Goal: Transaction & Acquisition: Purchase product/service

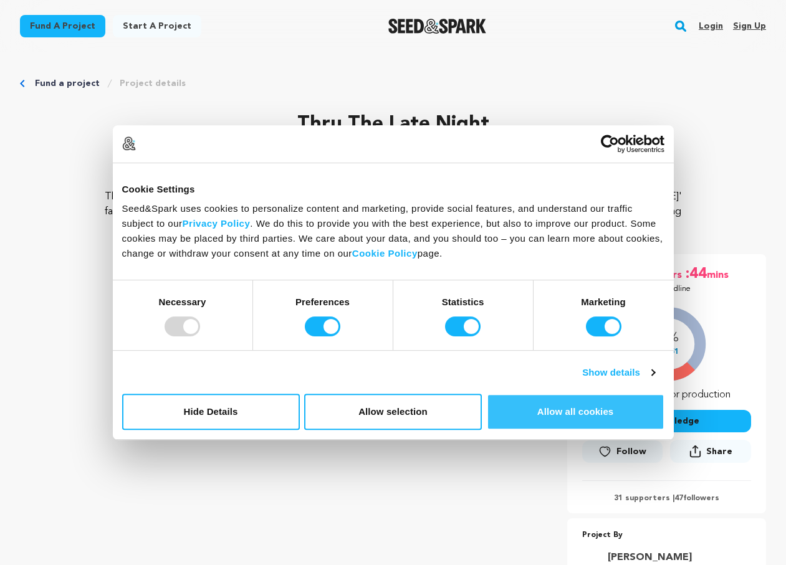
click at [594, 413] on button "Allow all cookies" at bounding box center [576, 412] width 178 height 36
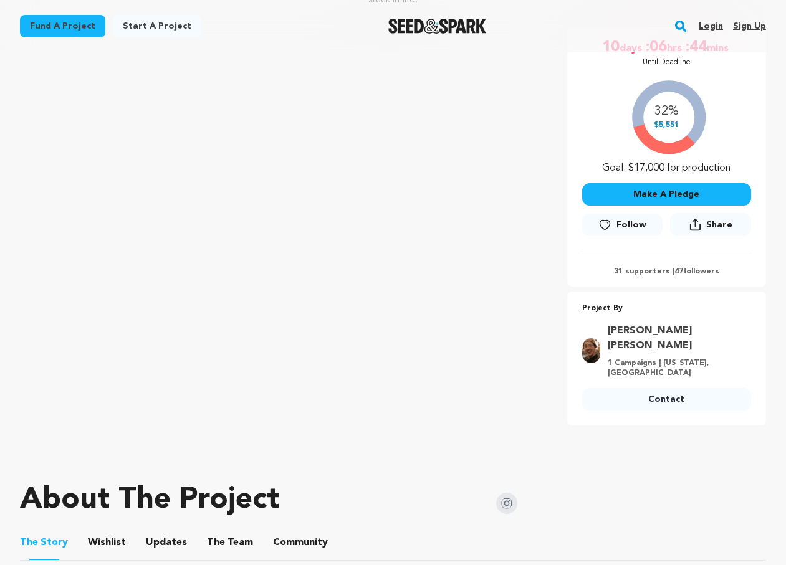
scroll to position [68, 0]
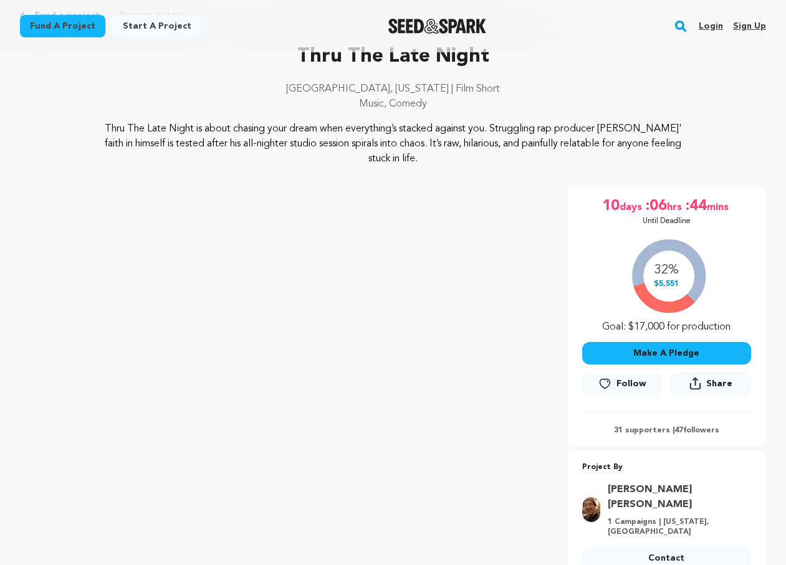
click at [654, 431] on p "31 supporters | 47 followers" at bounding box center [666, 431] width 169 height 10
click at [684, 434] on p "31 supporters | 47 followers" at bounding box center [666, 431] width 169 height 10
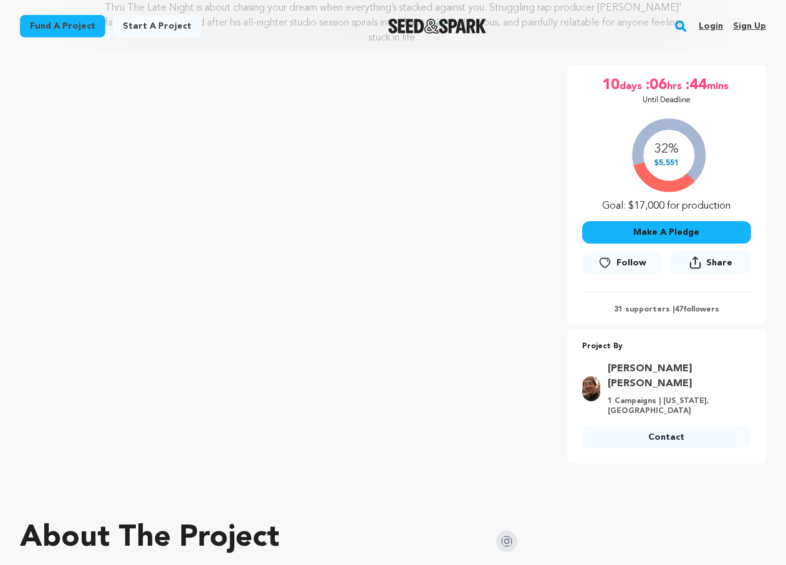
scroll to position [62, 0]
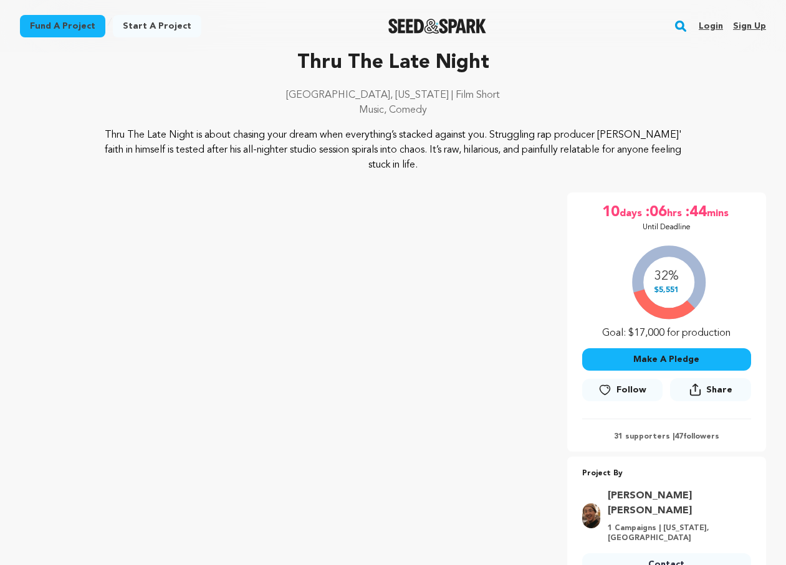
click at [669, 276] on div "32% $5,551 Goal: $17,000 for production" at bounding box center [666, 288] width 169 height 103
click at [670, 297] on div "32% $5,551 Goal: $17,000 for production" at bounding box center [666, 288] width 169 height 103
click at [663, 335] on div "32% $5,551 Goal: $17,000 for production" at bounding box center [666, 288] width 169 height 103
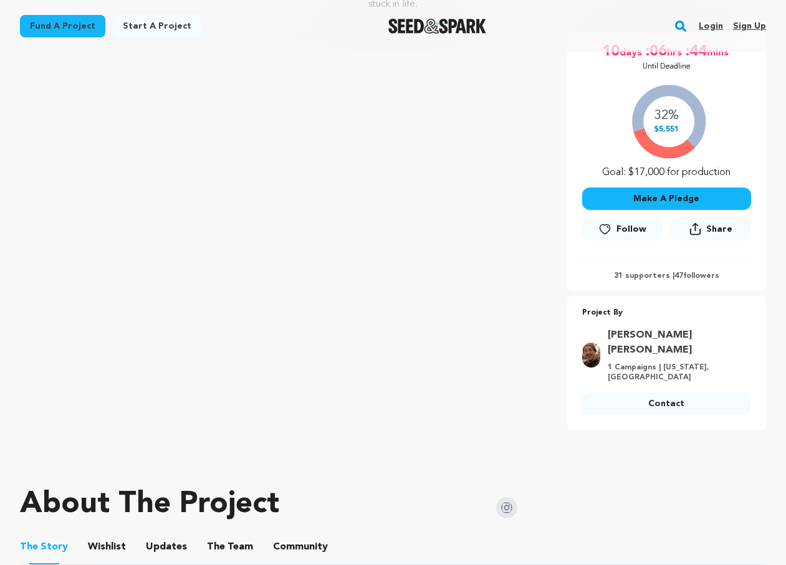
scroll to position [196, 0]
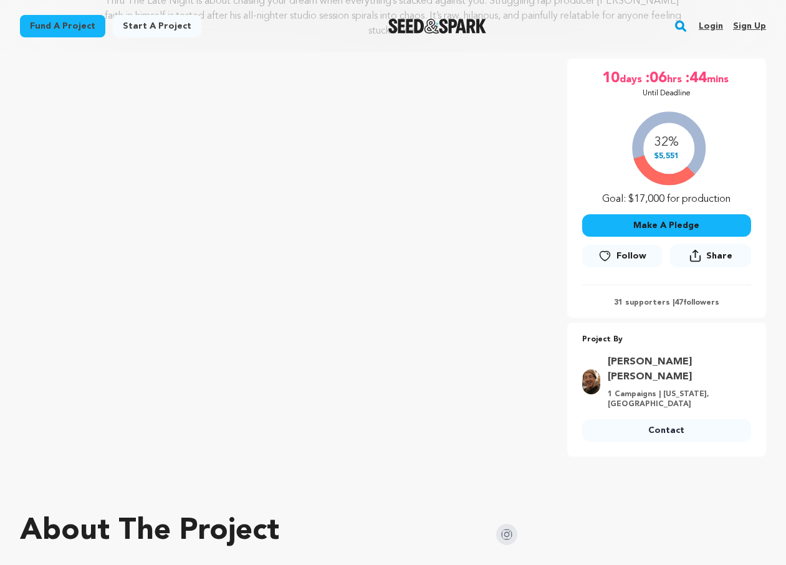
click at [682, 228] on button "Make A Pledge" at bounding box center [666, 225] width 169 height 22
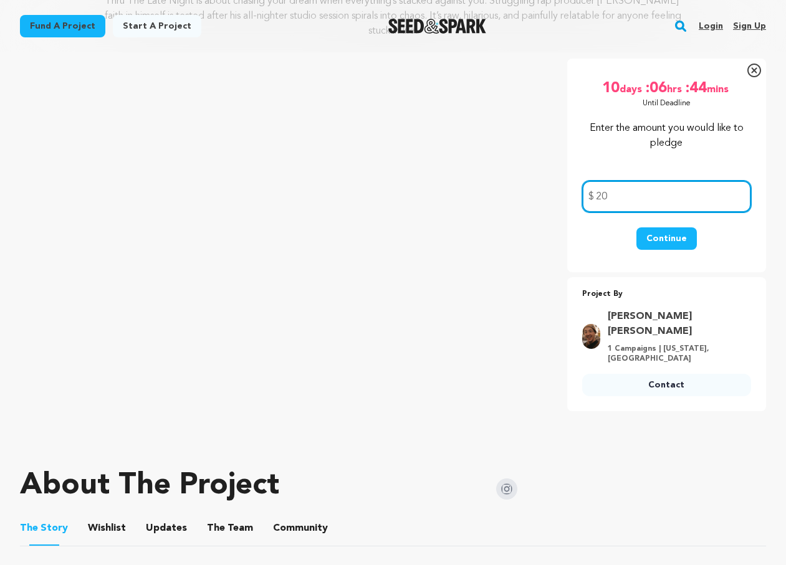
type input "20"
click at [671, 233] on button "Continue" at bounding box center [666, 238] width 60 height 22
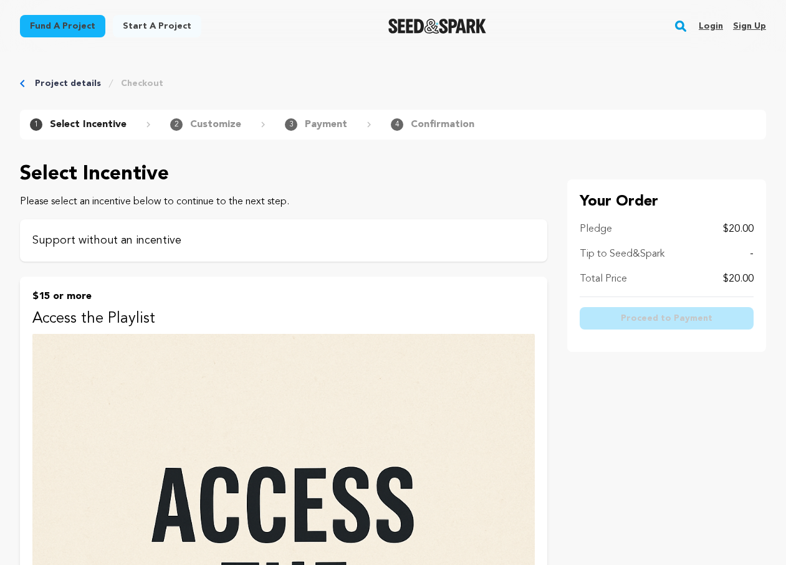
click at [279, 230] on div "Support without an incentive" at bounding box center [283, 240] width 527 height 42
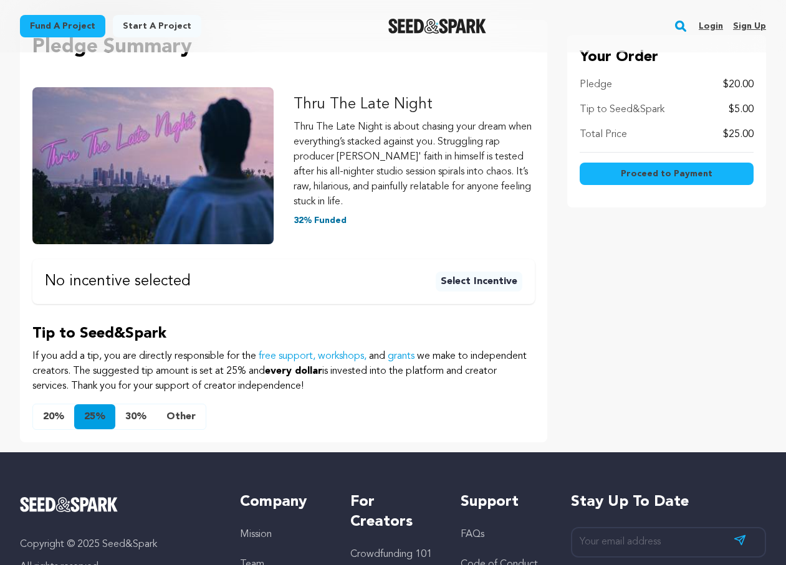
scroll to position [258, 0]
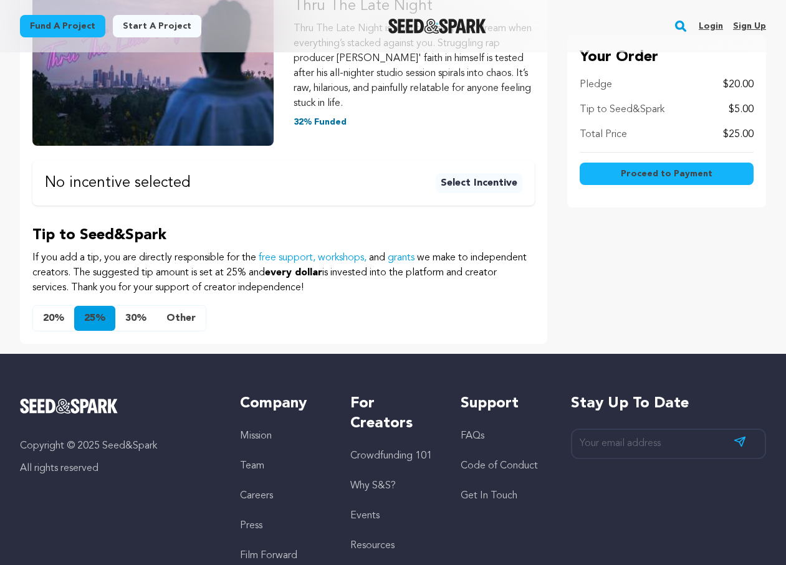
click at [182, 315] on button "Other" at bounding box center [180, 318] width 49 height 25
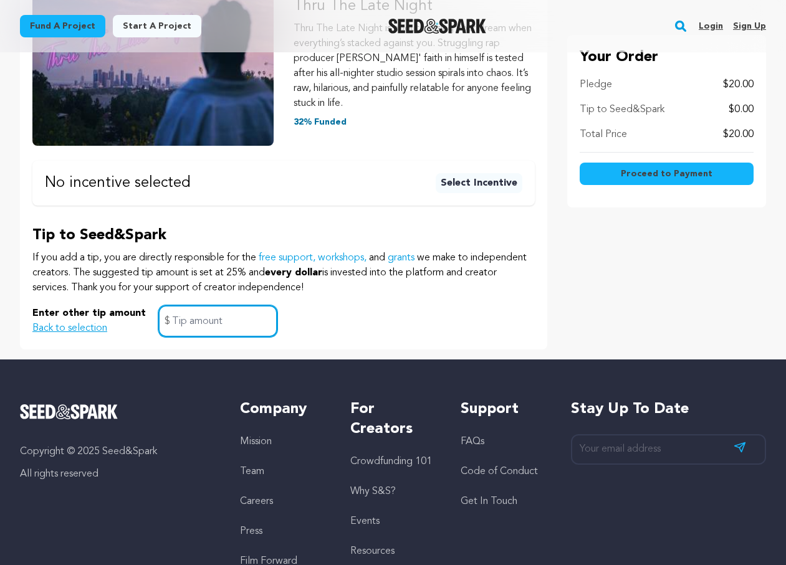
click at [199, 321] on input "text" at bounding box center [217, 321] width 119 height 32
type input "0"
click at [490, 303] on div "Tip to Seed&Spark If you add a tip, you are directly responsible for the free s…" at bounding box center [283, 282] width 502 height 112
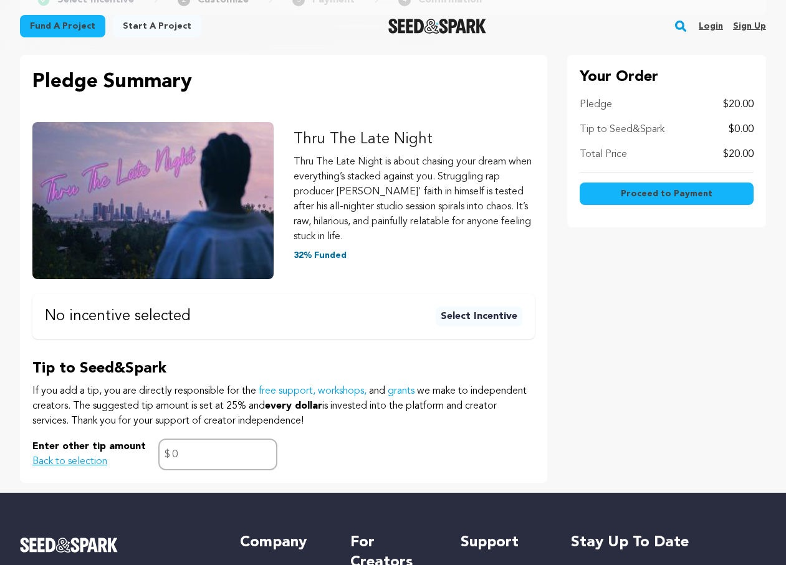
scroll to position [117, 0]
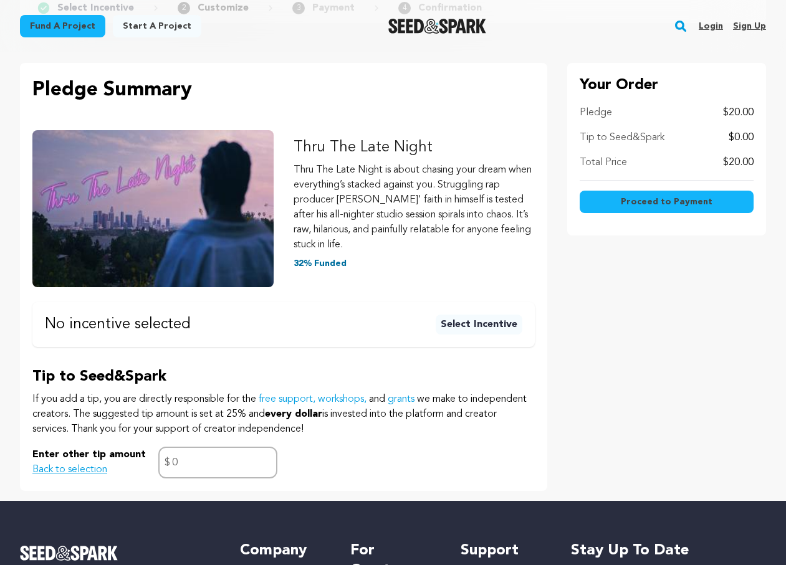
click at [619, 201] on button "Proceed to Payment" at bounding box center [666, 202] width 174 height 22
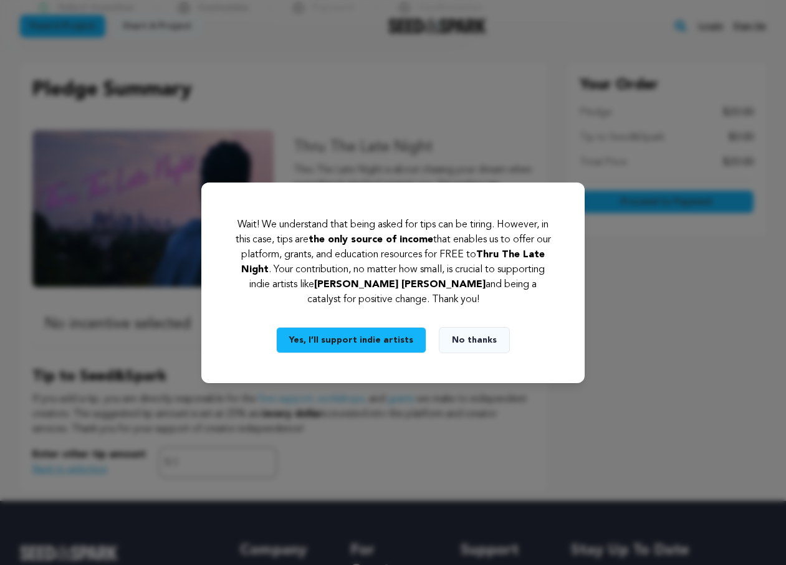
click at [456, 338] on button "No thanks" at bounding box center [474, 340] width 71 height 26
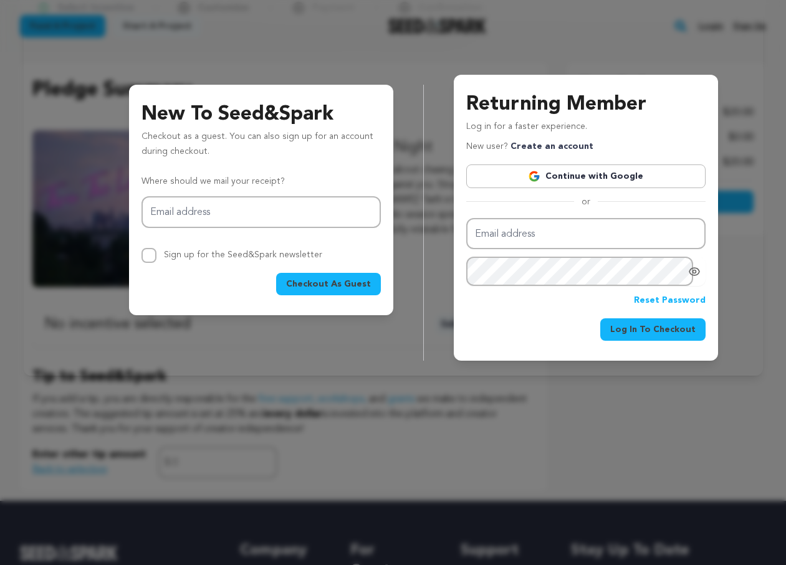
click at [356, 285] on span "Checkout As Guest" at bounding box center [328, 284] width 85 height 12
click at [507, 422] on div at bounding box center [393, 282] width 786 height 565
